Goal: Task Accomplishment & Management: Use online tool/utility

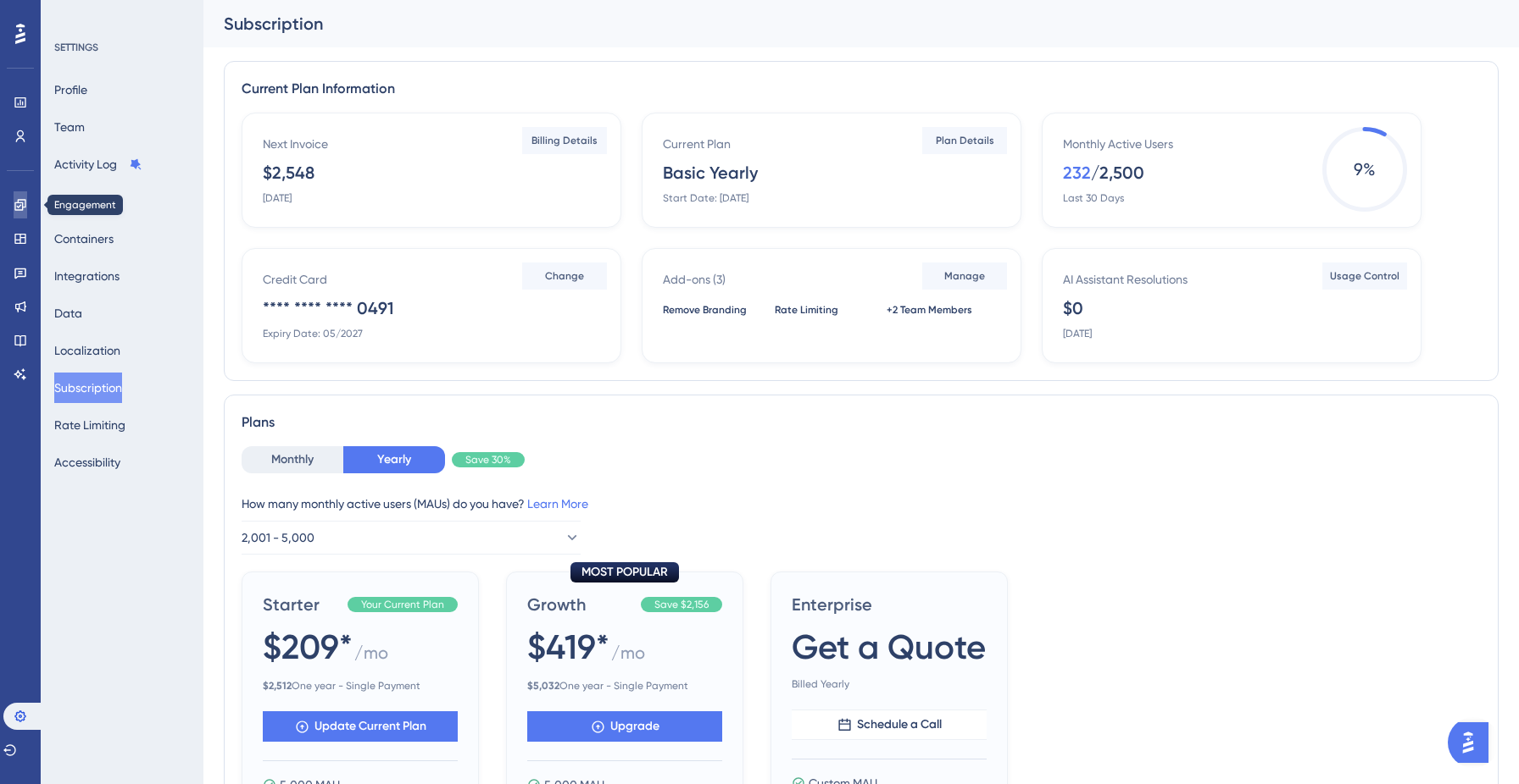
click at [18, 210] on icon at bounding box center [19, 204] width 11 height 11
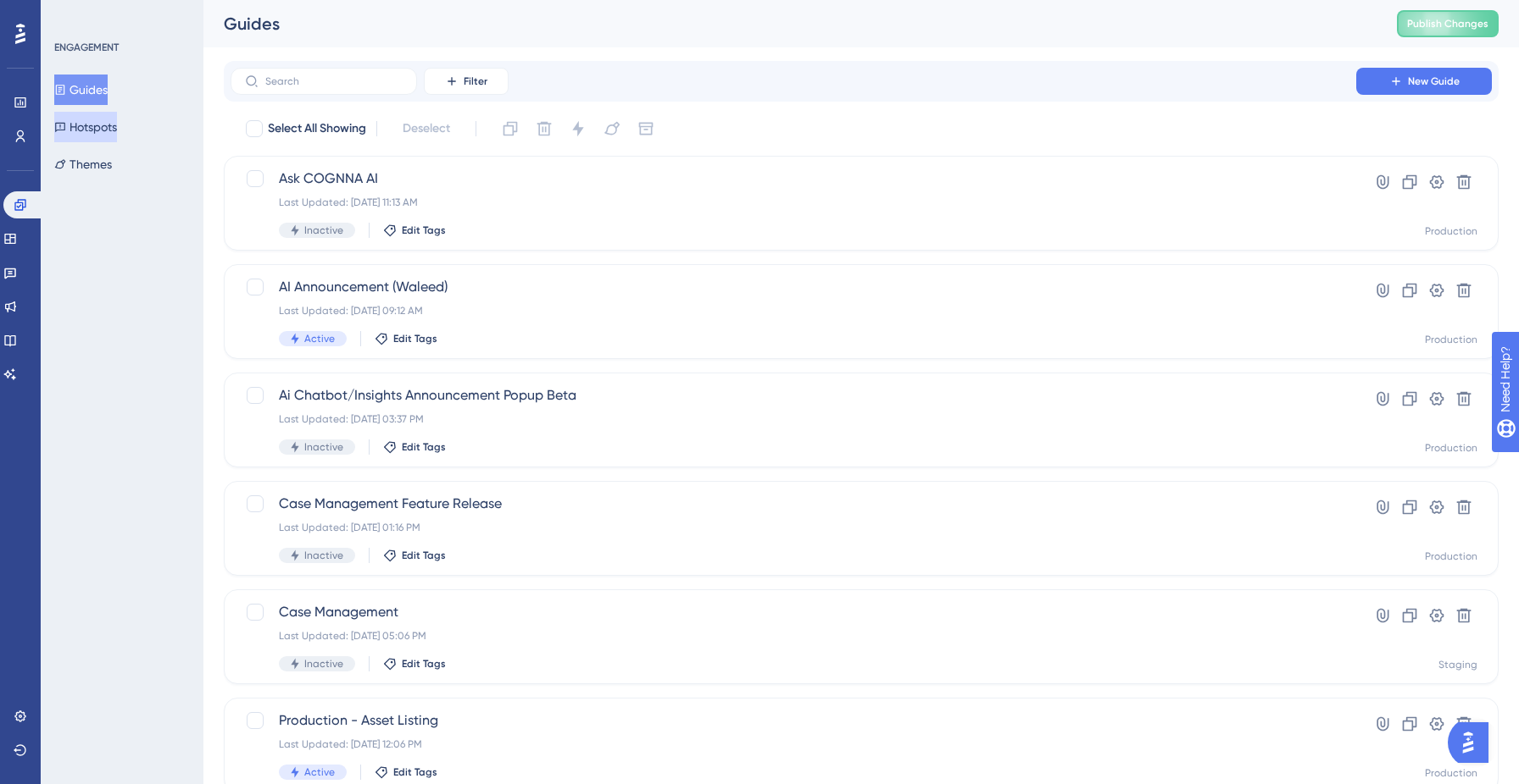
click at [82, 130] on button "Hotspots" at bounding box center [85, 126] width 63 height 30
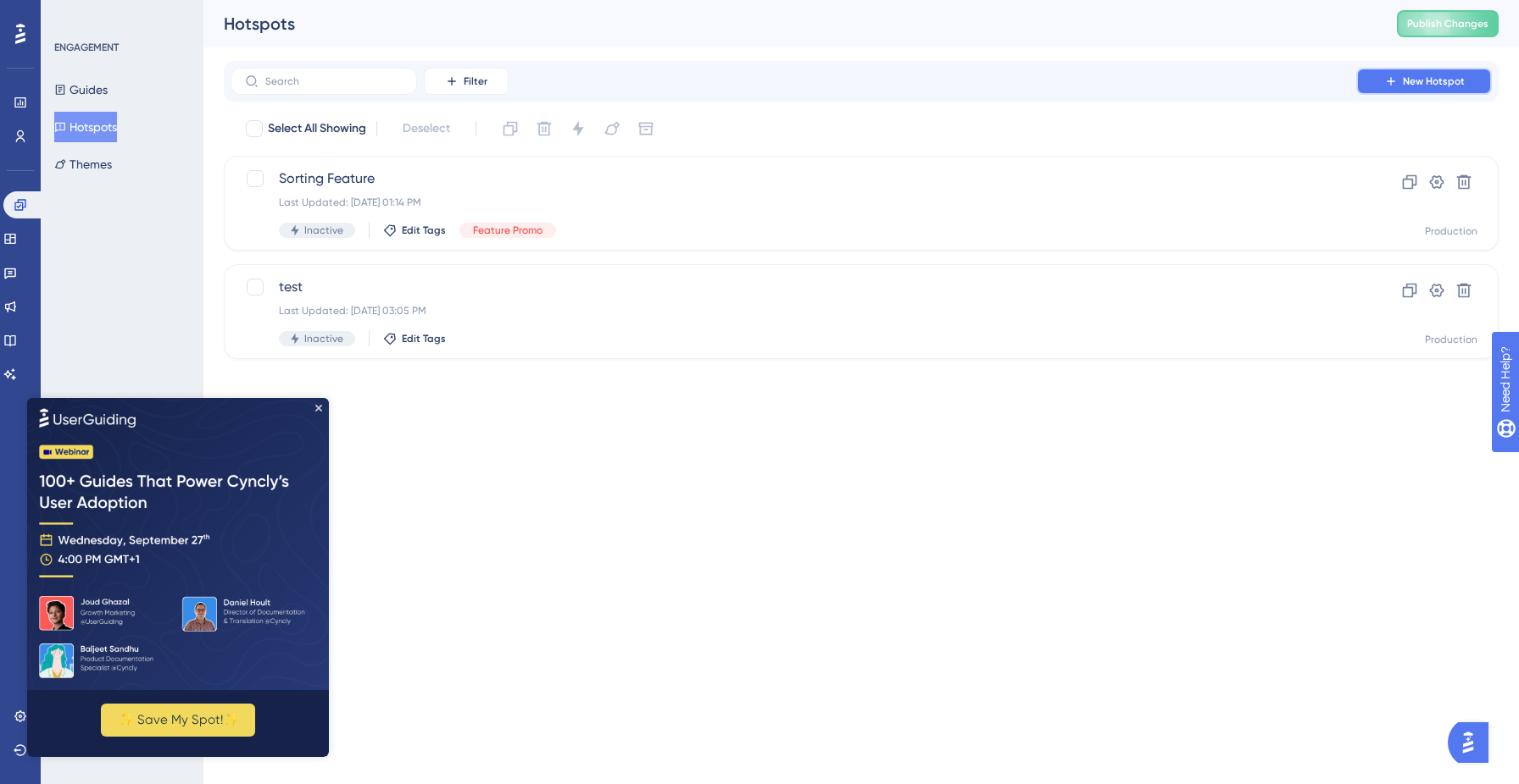
click at [1442, 78] on span "New Hotspot" at bounding box center [1434, 82] width 62 height 14
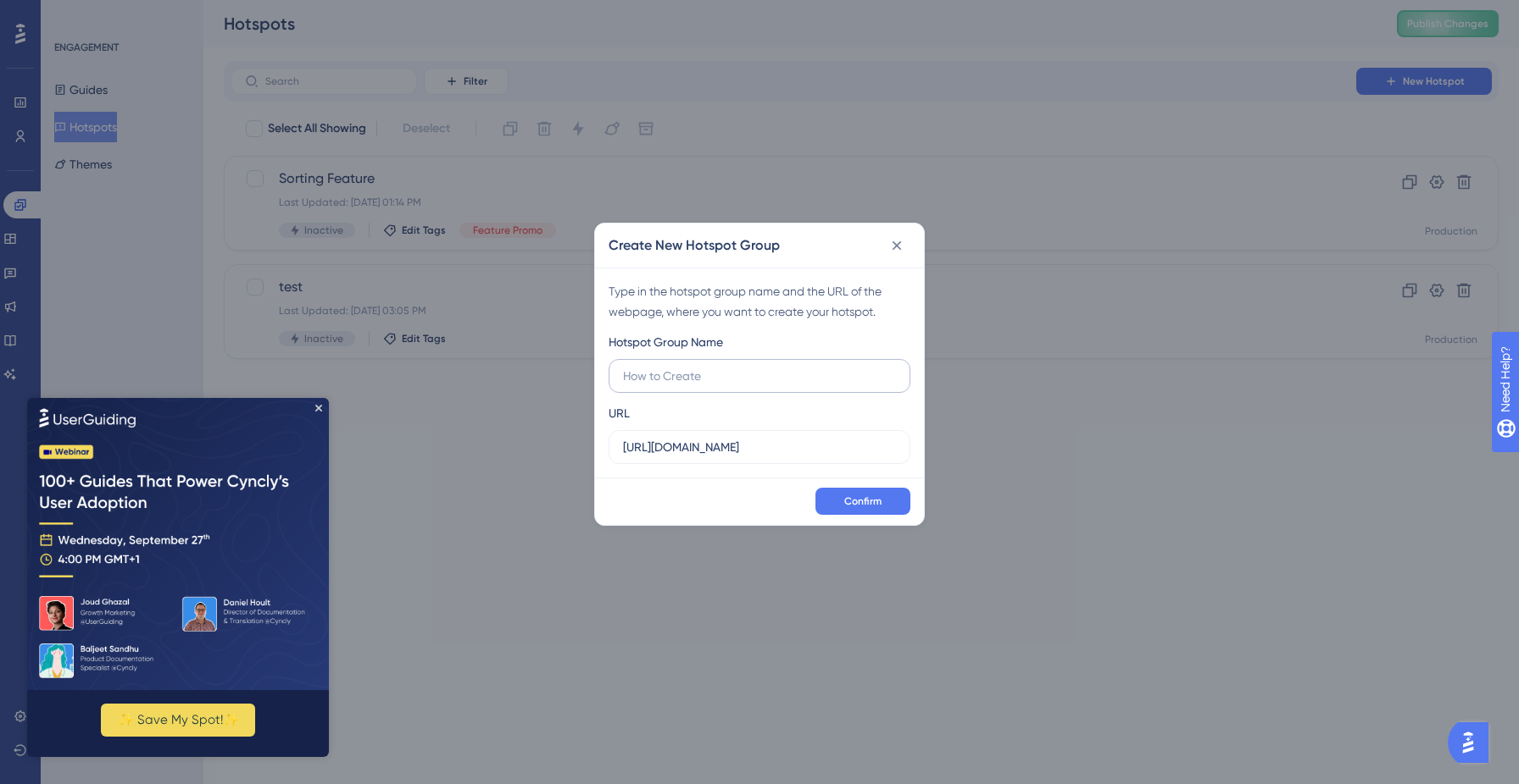
click at [710, 377] on input "text" at bounding box center [759, 376] width 273 height 18
type input "Case Watchers"
click at [884, 499] on button "Confirm" at bounding box center [863, 502] width 95 height 27
